Goal: Find specific page/section: Find specific page/section

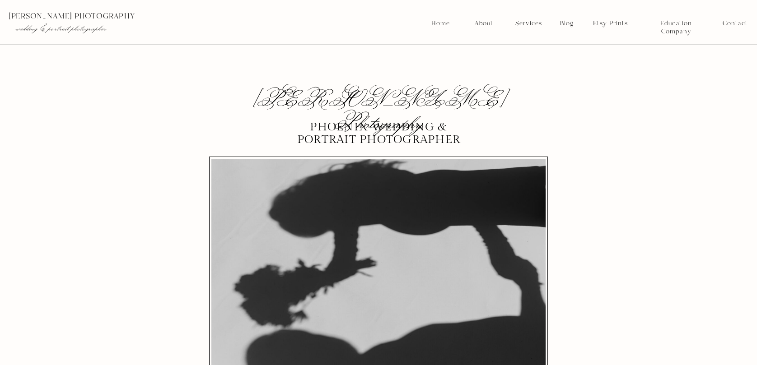
click at [523, 22] on nav "Services" at bounding box center [528, 23] width 33 height 8
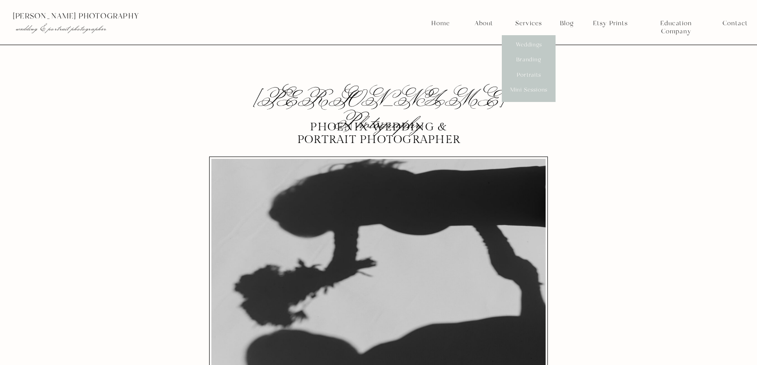
click at [529, 44] on nav "Weddings" at bounding box center [528, 45] width 33 height 8
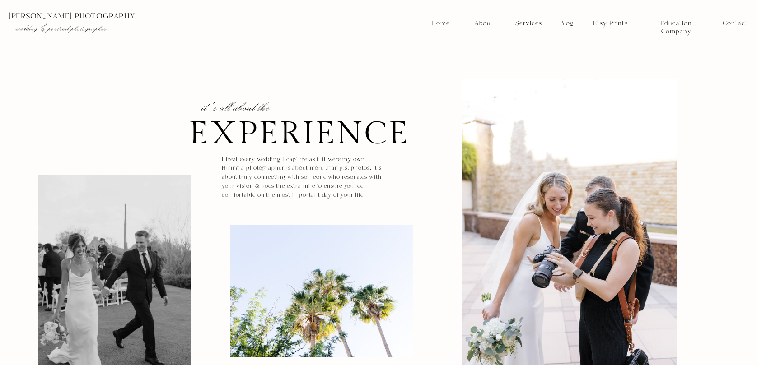
click at [529, 26] on nav "Services" at bounding box center [528, 23] width 33 height 8
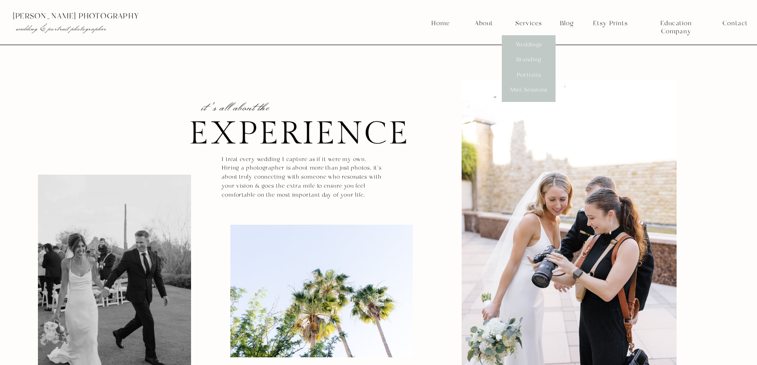
click at [529, 47] on nav "Weddings" at bounding box center [528, 45] width 33 height 8
click at [530, 41] on nav "Weddings" at bounding box center [528, 45] width 33 height 8
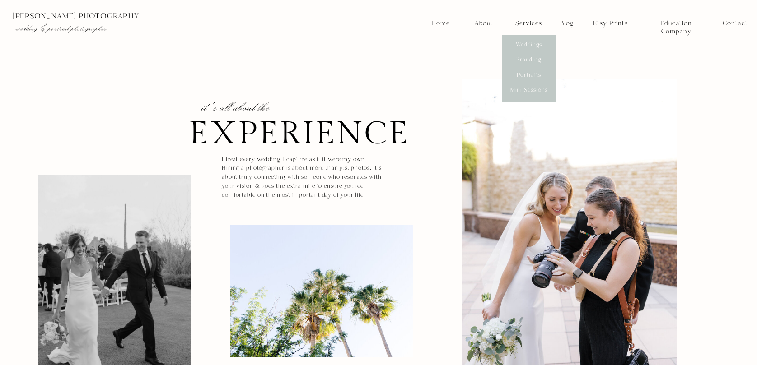
click at [530, 41] on nav "Weddings" at bounding box center [528, 45] width 33 height 8
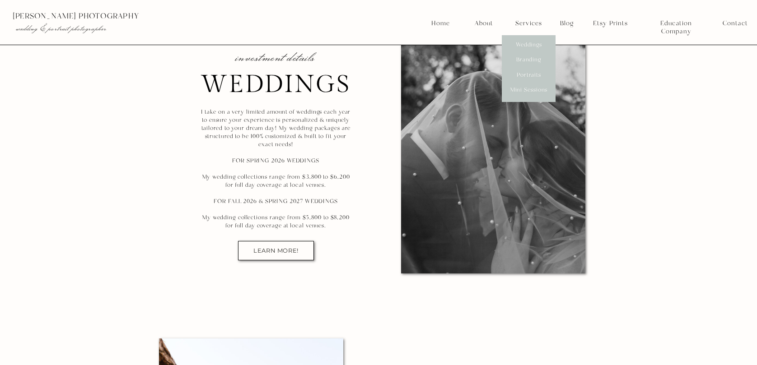
scroll to position [5527, 0]
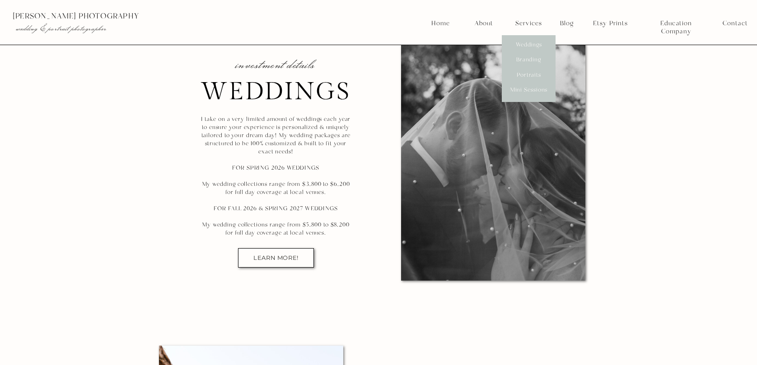
click at [275, 255] on nav "LEARN MORE!" at bounding box center [276, 258] width 60 height 7
